Goal: Task Accomplishment & Management: Use online tool/utility

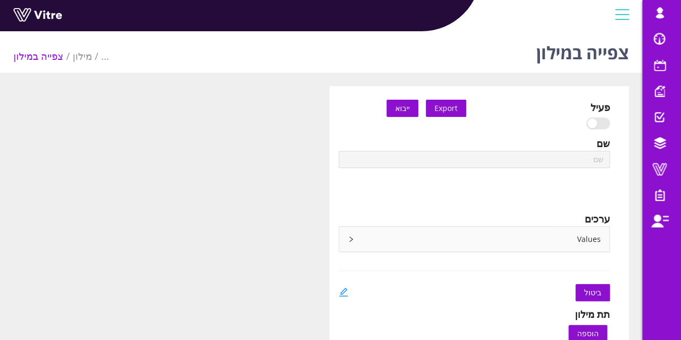
type input "Position"
click at [361, 237] on div "Values" at bounding box center [474, 239] width 271 height 25
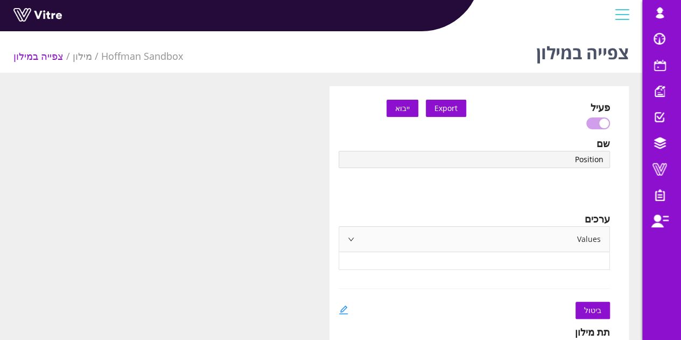
click at [361, 237] on div "Values" at bounding box center [474, 239] width 271 height 25
click at [336, 235] on div "שם Position שפה English ערכים Values" at bounding box center [474, 197] width 288 height 122
click at [353, 234] on div "Values" at bounding box center [474, 239] width 271 height 25
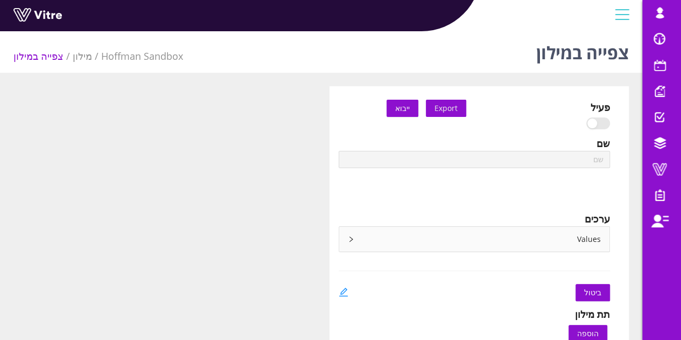
type input "Position"
click at [356, 237] on div "Values" at bounding box center [474, 239] width 271 height 25
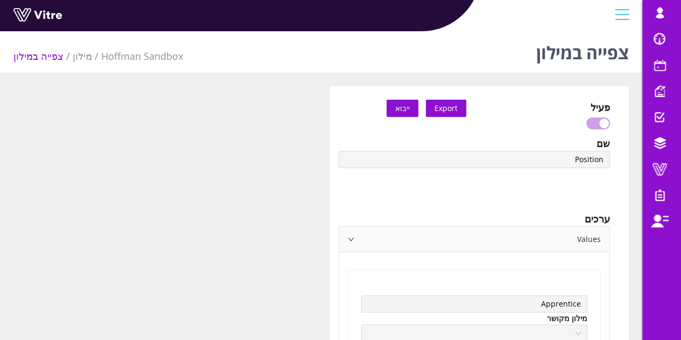
click at [356, 237] on div "Values" at bounding box center [474, 239] width 271 height 25
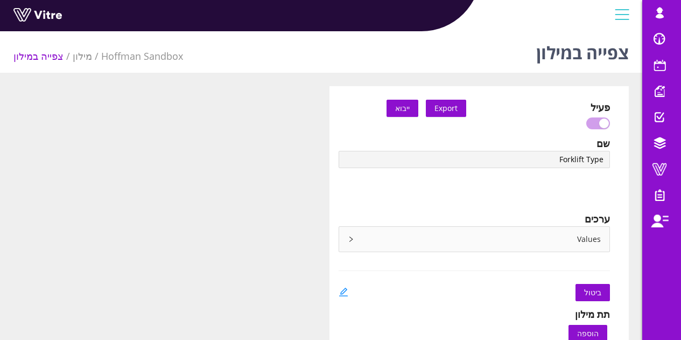
click at [385, 237] on div "Values" at bounding box center [474, 239] width 271 height 25
type input "Forklift Type"
click at [376, 244] on div "Values" at bounding box center [474, 239] width 271 height 25
type input "PTP reviewer list‏‏"
drag, startPoint x: 465, startPoint y: 248, endPoint x: 475, endPoint y: 242, distance: 11.8
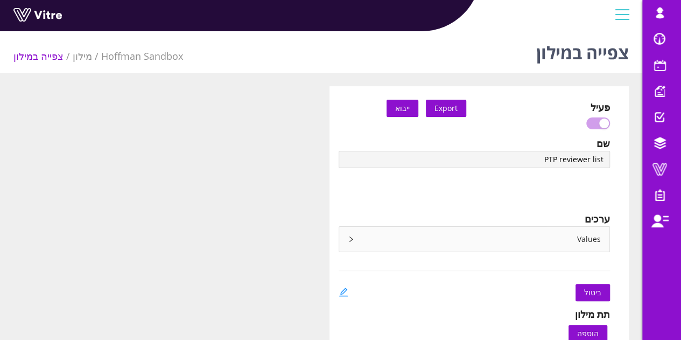
click at [466, 248] on div "Values" at bounding box center [474, 239] width 271 height 25
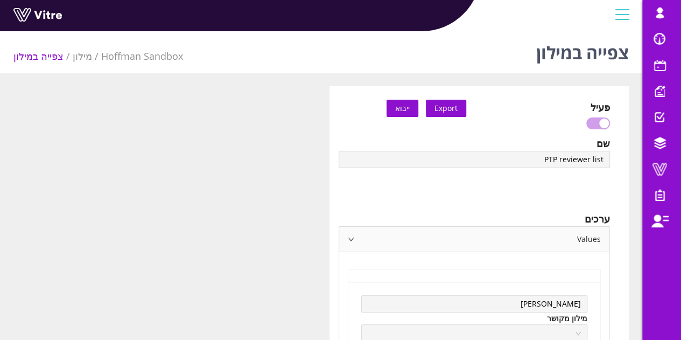
click at [482, 239] on div "Values" at bounding box center [474, 239] width 271 height 25
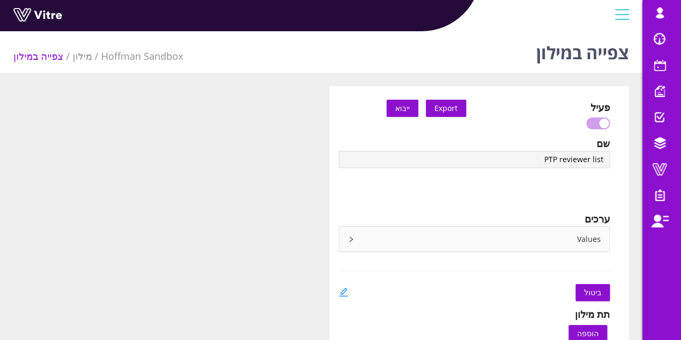
click at [482, 239] on div "Values" at bounding box center [474, 239] width 271 height 25
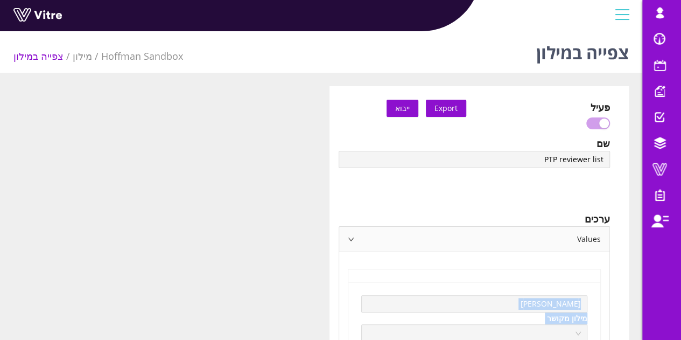
click at [482, 239] on div "Values" at bounding box center [474, 239] width 271 height 25
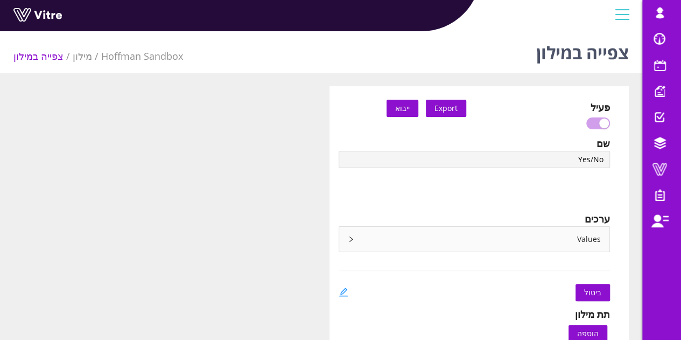
click at [391, 235] on div "Values" at bounding box center [474, 239] width 271 height 25
click at [344, 307] on icon "edit" at bounding box center [343, 309] width 9 height 9
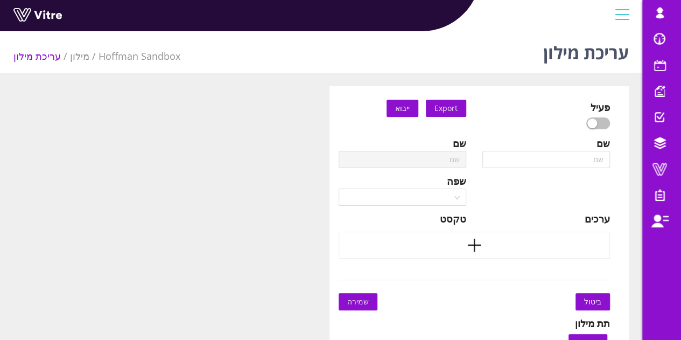
type input "Yes/No"
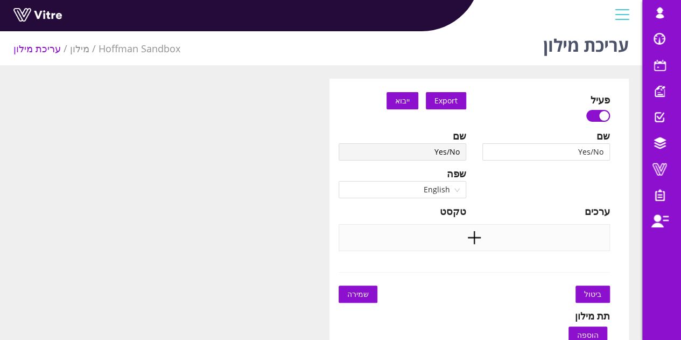
scroll to position [54, 0]
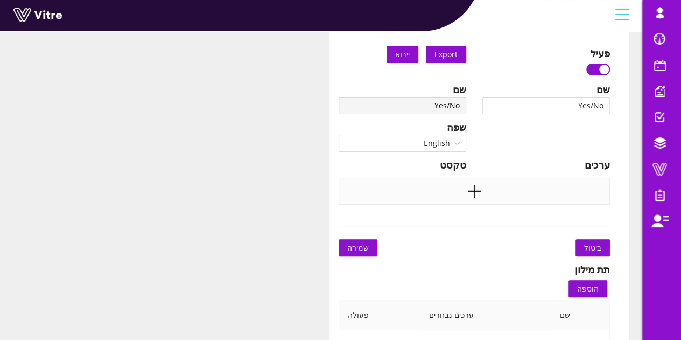
click at [478, 178] on div at bounding box center [475, 191] width 272 height 27
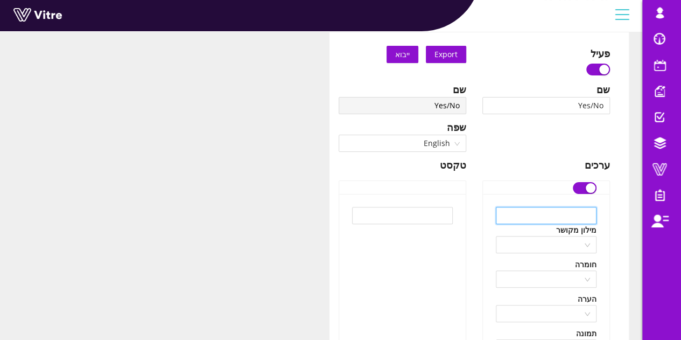
click at [522, 219] on input "text" at bounding box center [546, 215] width 101 height 17
type input "Yes"
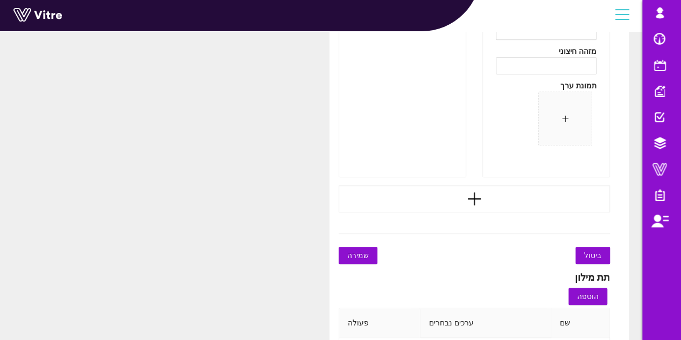
scroll to position [576, 0]
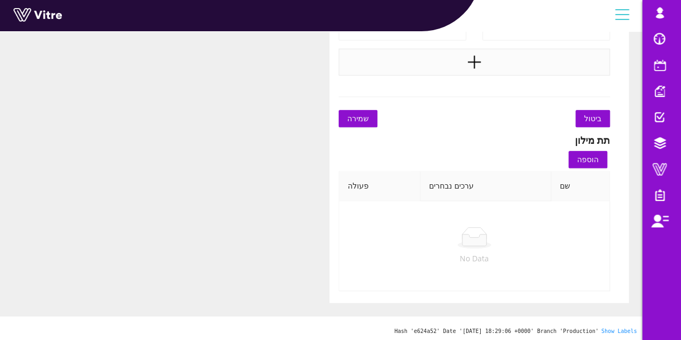
click at [483, 64] on div at bounding box center [475, 61] width 272 height 27
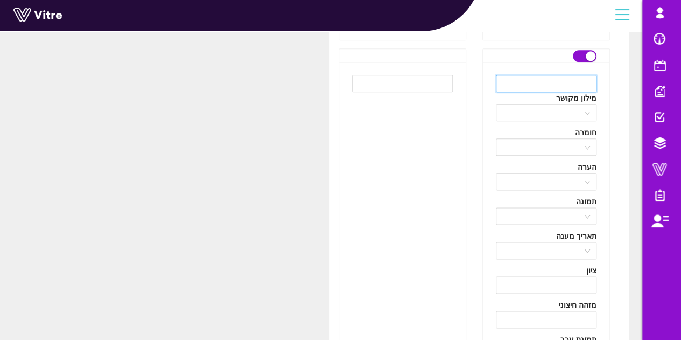
click at [568, 82] on input "text" at bounding box center [546, 83] width 101 height 17
type input "No"
click at [238, 158] on div "פעיל Export ייבוא שם Yes/No שפה English ערכים Yes מילון מקושר חומרה הערה תמונה …" at bounding box center [320, 101] width 631 height 1182
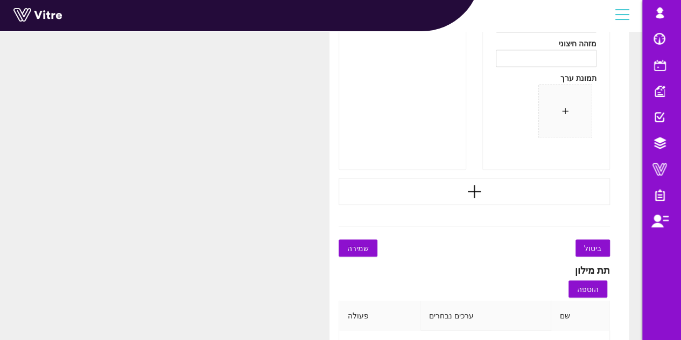
scroll to position [899, 0]
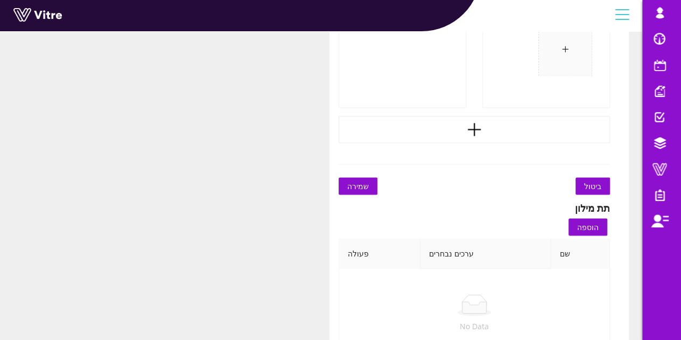
click at [357, 185] on span "שמירה" at bounding box center [358, 186] width 22 height 12
